Goal: Contribute content: Add original content to the website for others to see

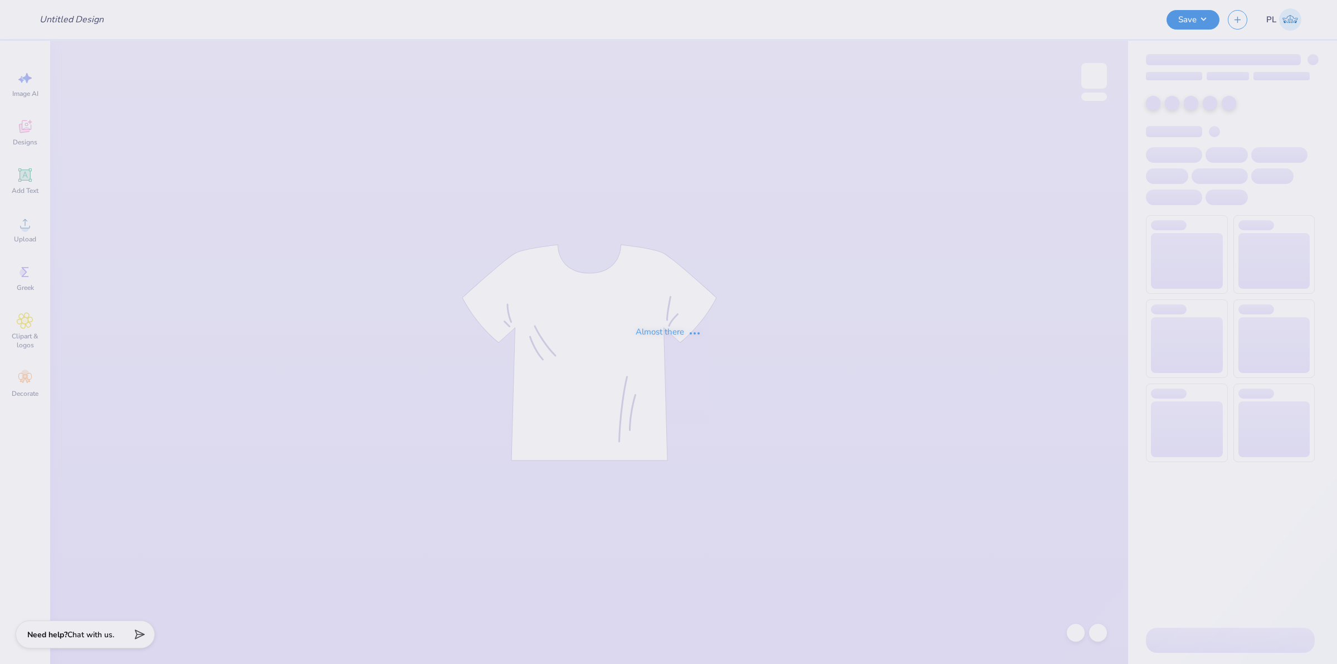
type input "Merch for Ball state"
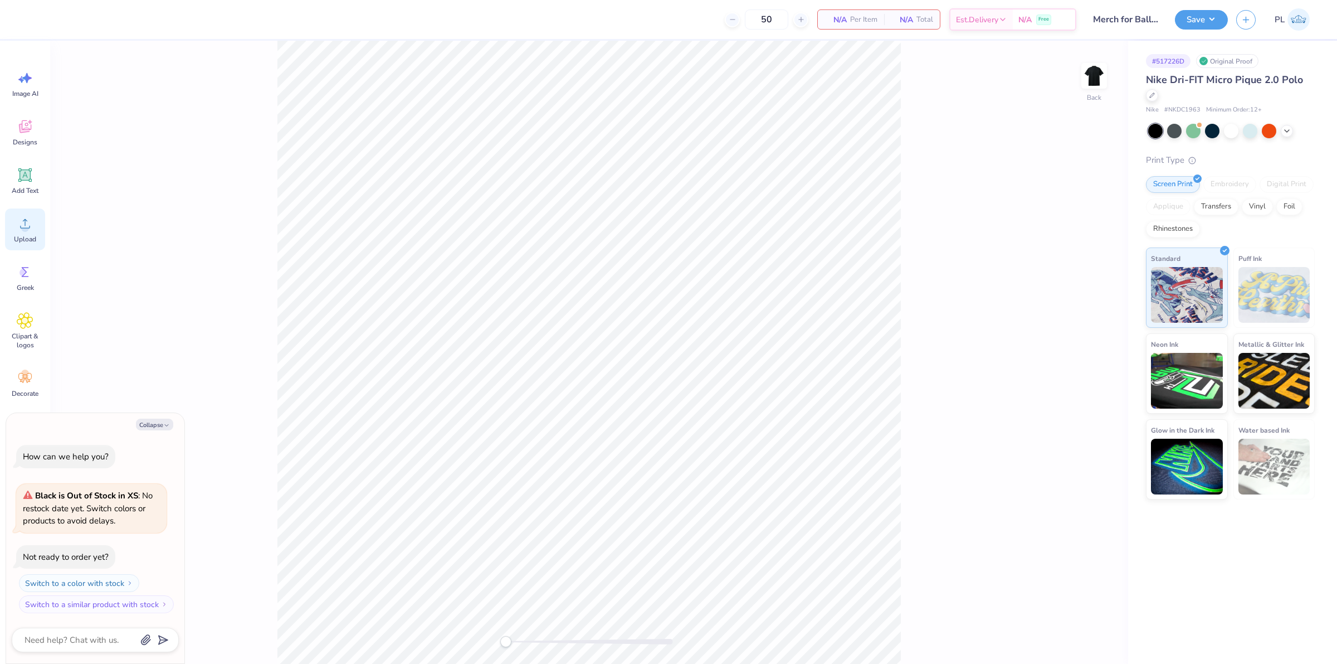
click at [14, 227] on div "Upload" at bounding box center [25, 229] width 40 height 42
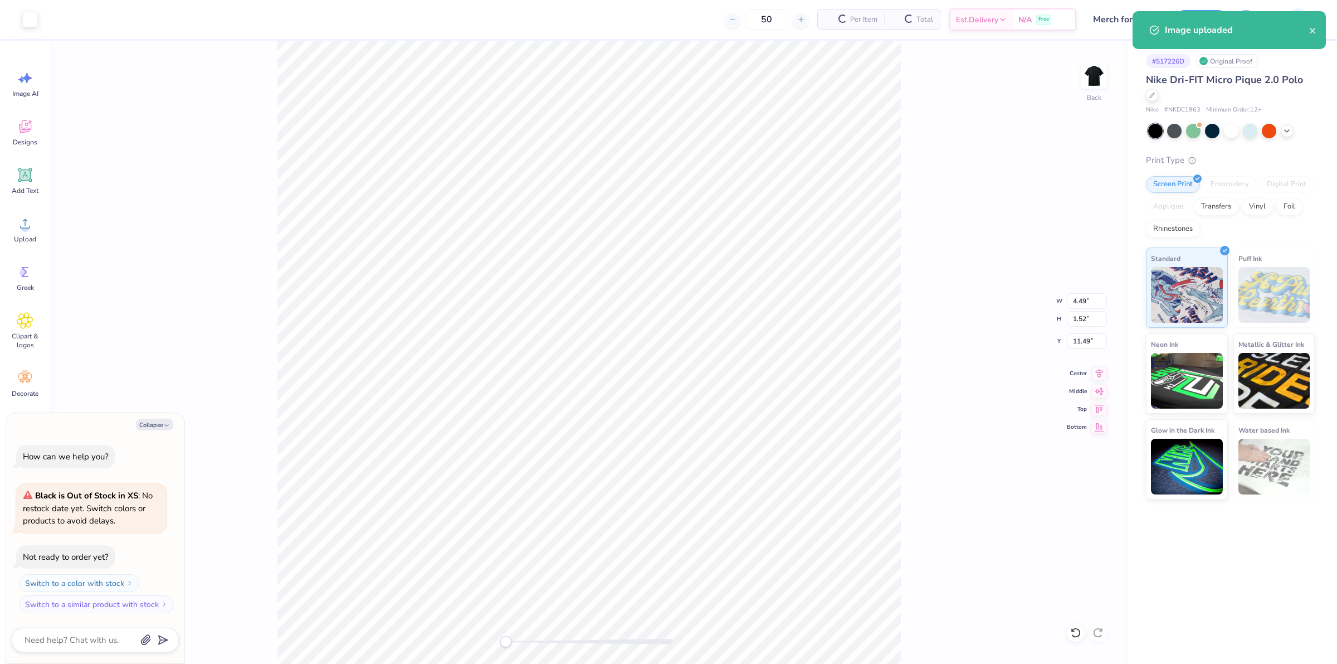
type textarea "x"
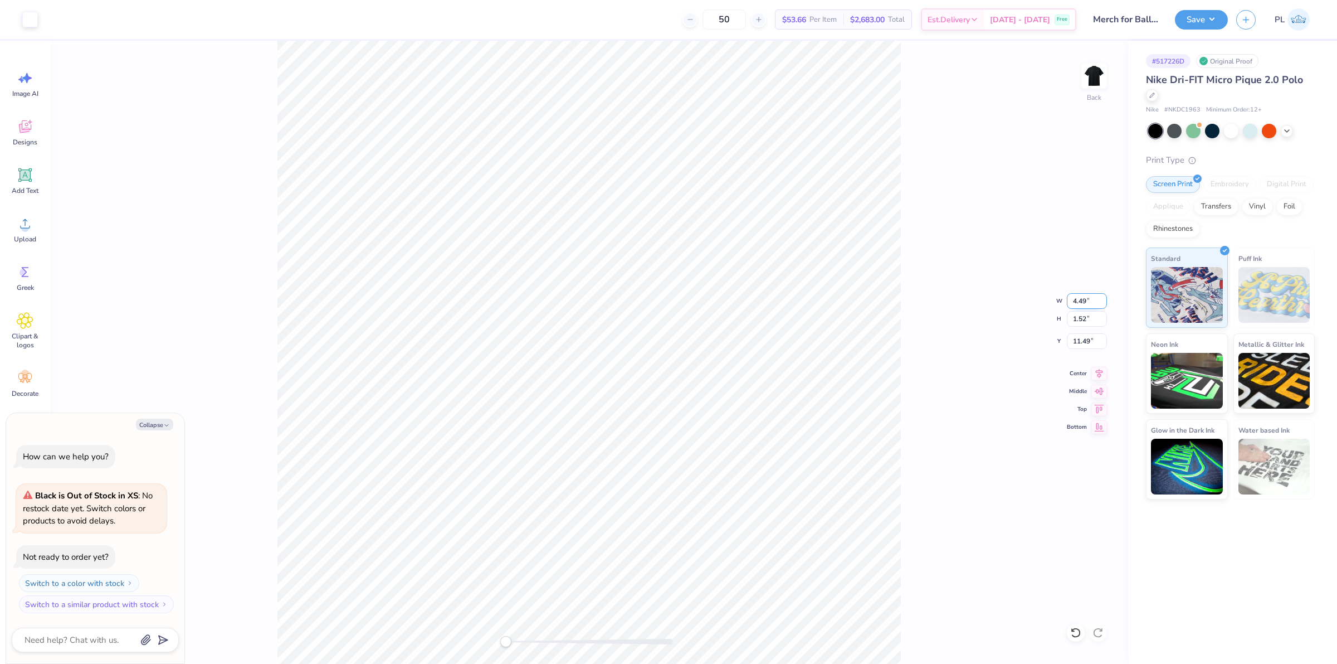
drag, startPoint x: 1079, startPoint y: 301, endPoint x: 1090, endPoint y: 303, distance: 11.3
click at [1090, 303] on input "4.49" at bounding box center [1087, 301] width 40 height 16
type input "4"
type textarea "x"
drag, startPoint x: 1074, startPoint y: 344, endPoint x: 1093, endPoint y: 340, distance: 19.2
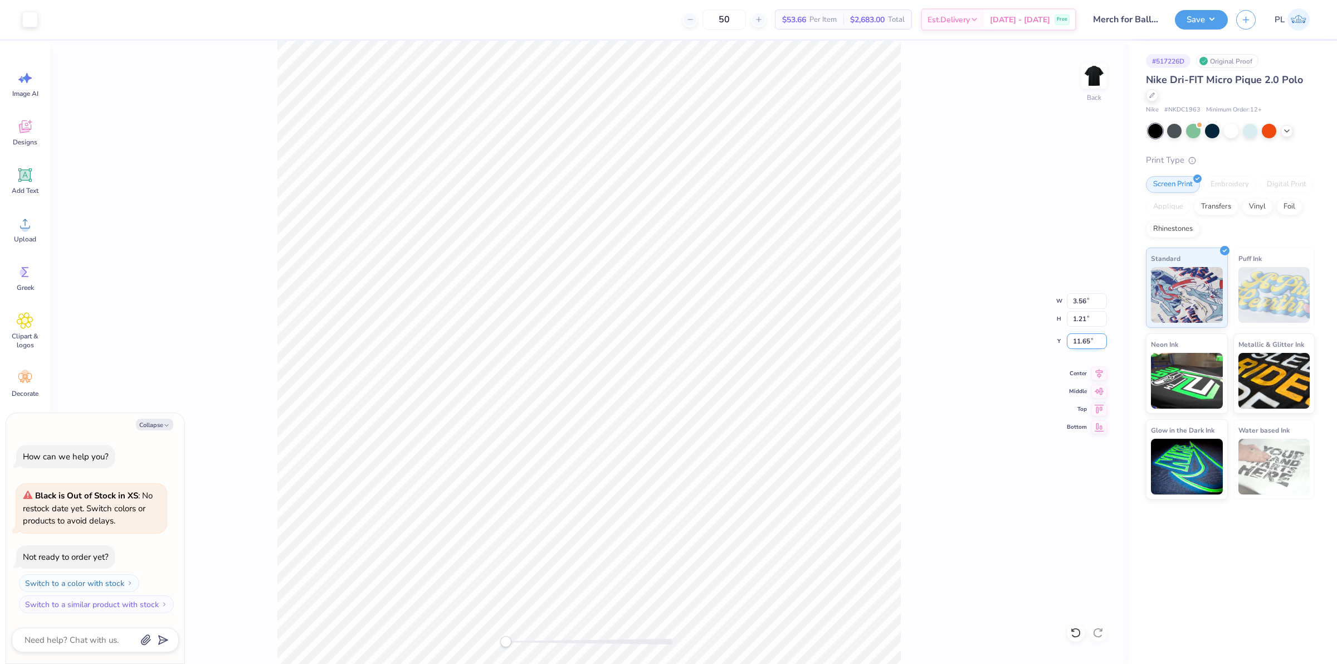
click at [1093, 340] on input "11.65" at bounding box center [1087, 341] width 40 height 16
type input "3"
click at [928, 460] on div "Back W 4.01 4.01 " H 1.36 1.36 " Y 3.00 3.00 " Center Middle Top Bottom" at bounding box center [589, 352] width 1078 height 623
click at [1198, 20] on button "Save" at bounding box center [1201, 18] width 53 height 20
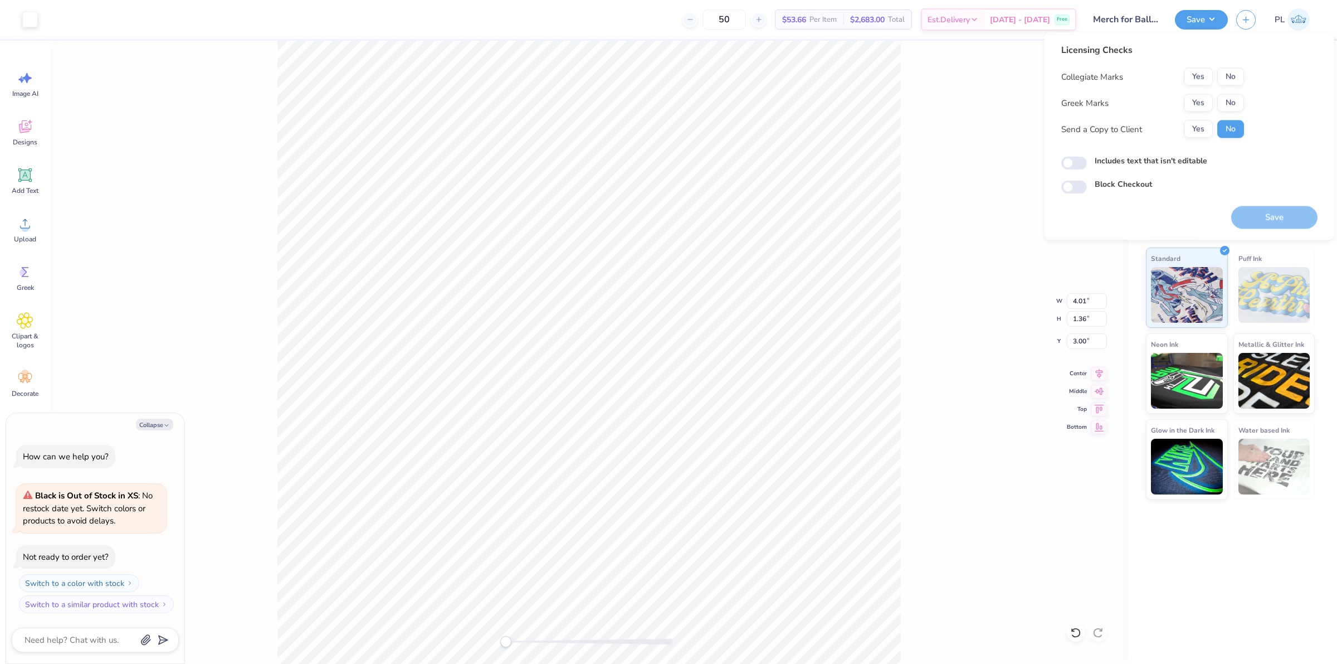
click at [1230, 65] on div "Licensing Checks Collegiate Marks Yes No Greek Marks Yes No Send a Copy to Clie…" at bounding box center [1152, 94] width 183 height 103
click at [1229, 79] on button "No" at bounding box center [1230, 77] width 27 height 18
click at [1190, 76] on button "Yes" at bounding box center [1198, 77] width 29 height 18
click at [1233, 99] on button "No" at bounding box center [1230, 103] width 27 height 18
type textarea "x"
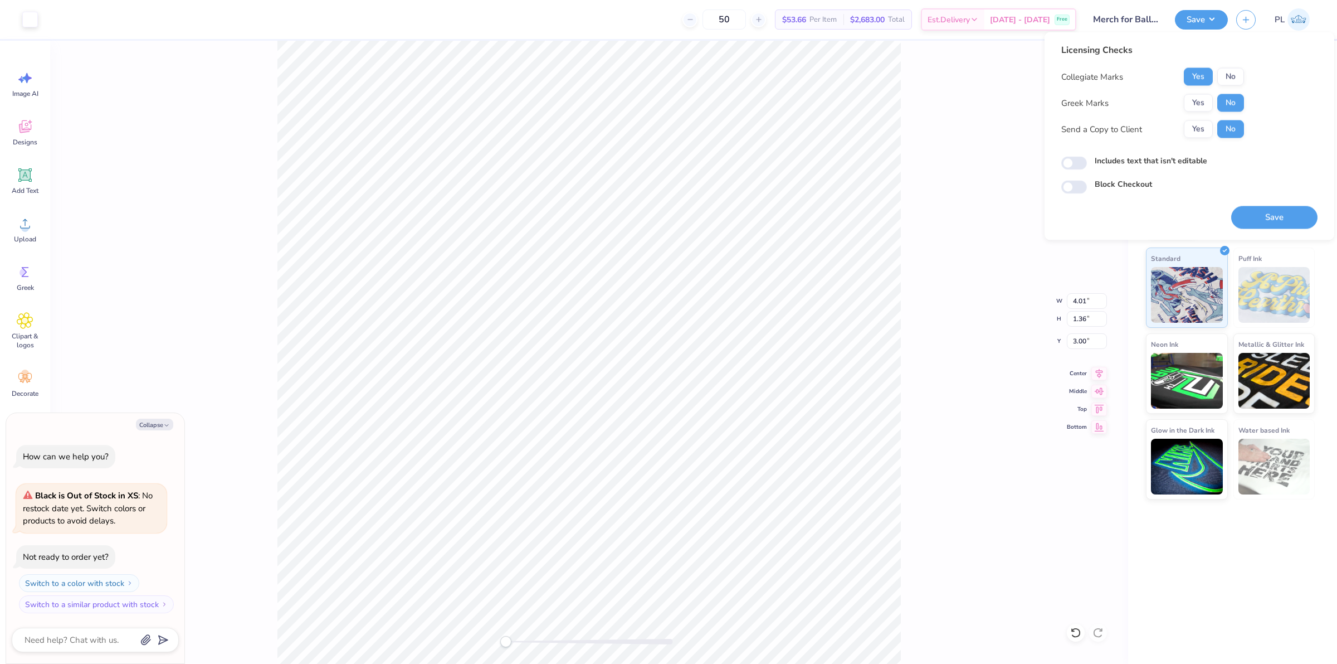
click at [1143, 160] on label "Includes text that isn't editable" at bounding box center [1151, 161] width 113 height 12
click at [1087, 160] on input "Includes text that isn't editable" at bounding box center [1074, 163] width 26 height 13
checkbox input "true"
click at [1283, 216] on button "Save" at bounding box center [1274, 217] width 86 height 23
type textarea "x"
